Goal: Navigation & Orientation: Find specific page/section

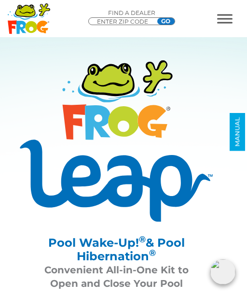
click at [124, 20] on input "ENTER ZIP CODE" at bounding box center [125, 22] width 58 height 8
type input "40444"
click at [169, 19] on input "GO" at bounding box center [165, 21] width 17 height 7
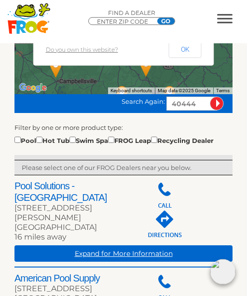
scroll to position [265, 0]
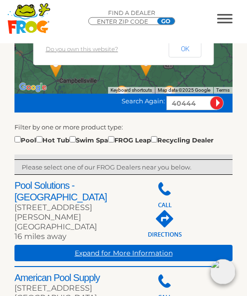
click at [114, 141] on input "checkbox" at bounding box center [111, 139] width 6 height 6
checkbox input "true"
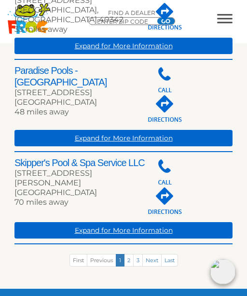
scroll to position [660, 0]
